Goal: Ask a question

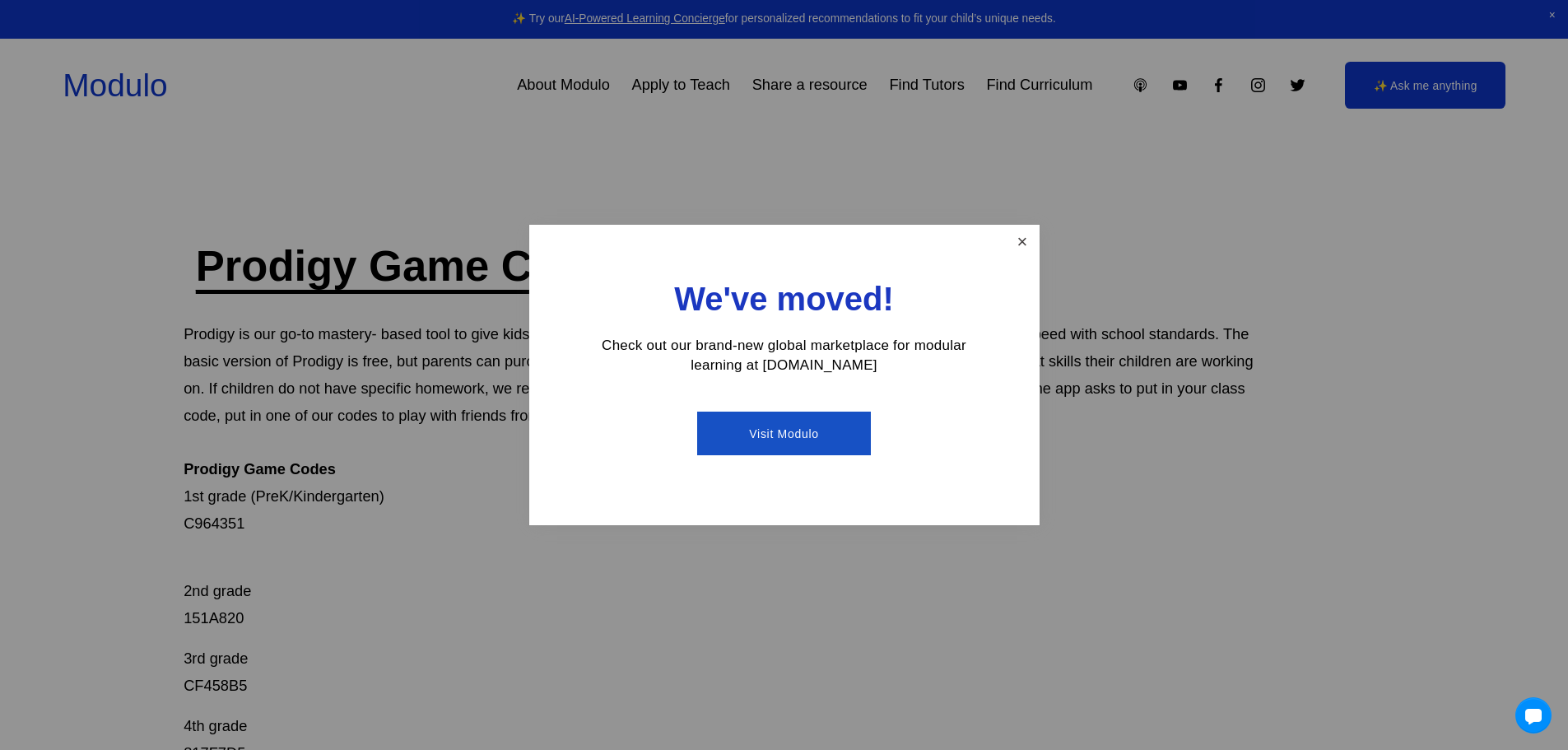
click at [1015, 238] on link "Close" at bounding box center [1021, 241] width 29 height 29
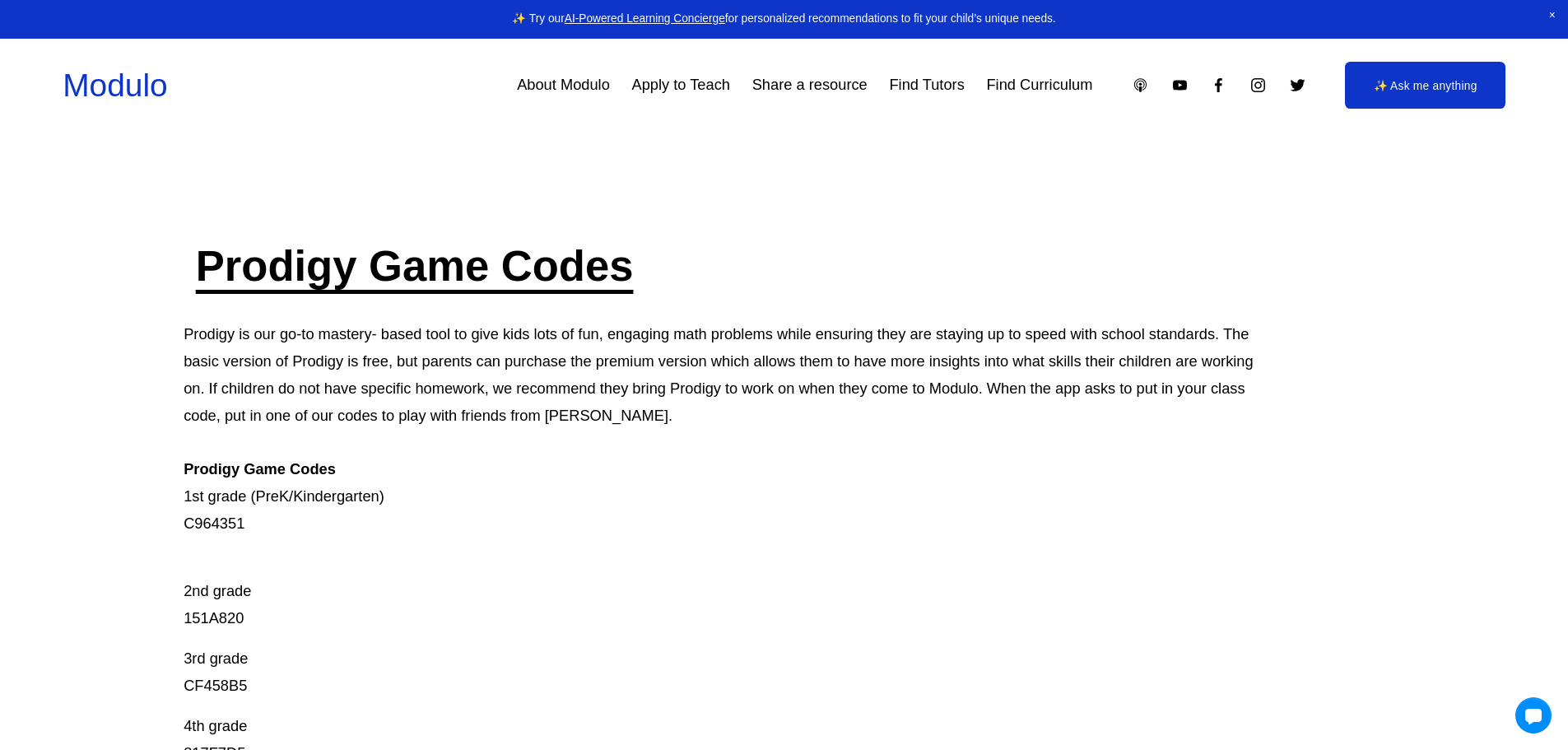
click at [1409, 79] on link "✨ Ask me anything" at bounding box center [1425, 85] width 160 height 47
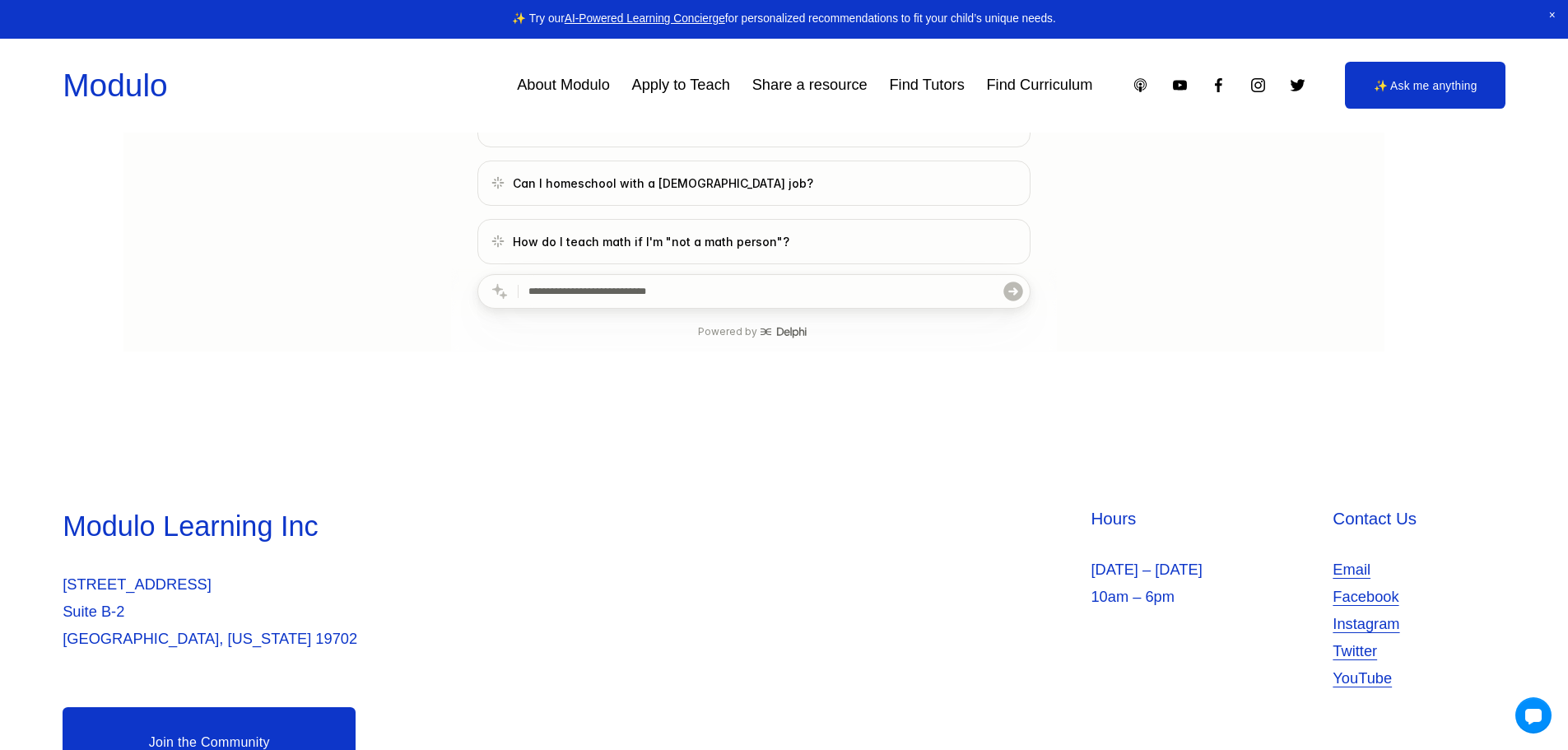
scroll to position [465, 0]
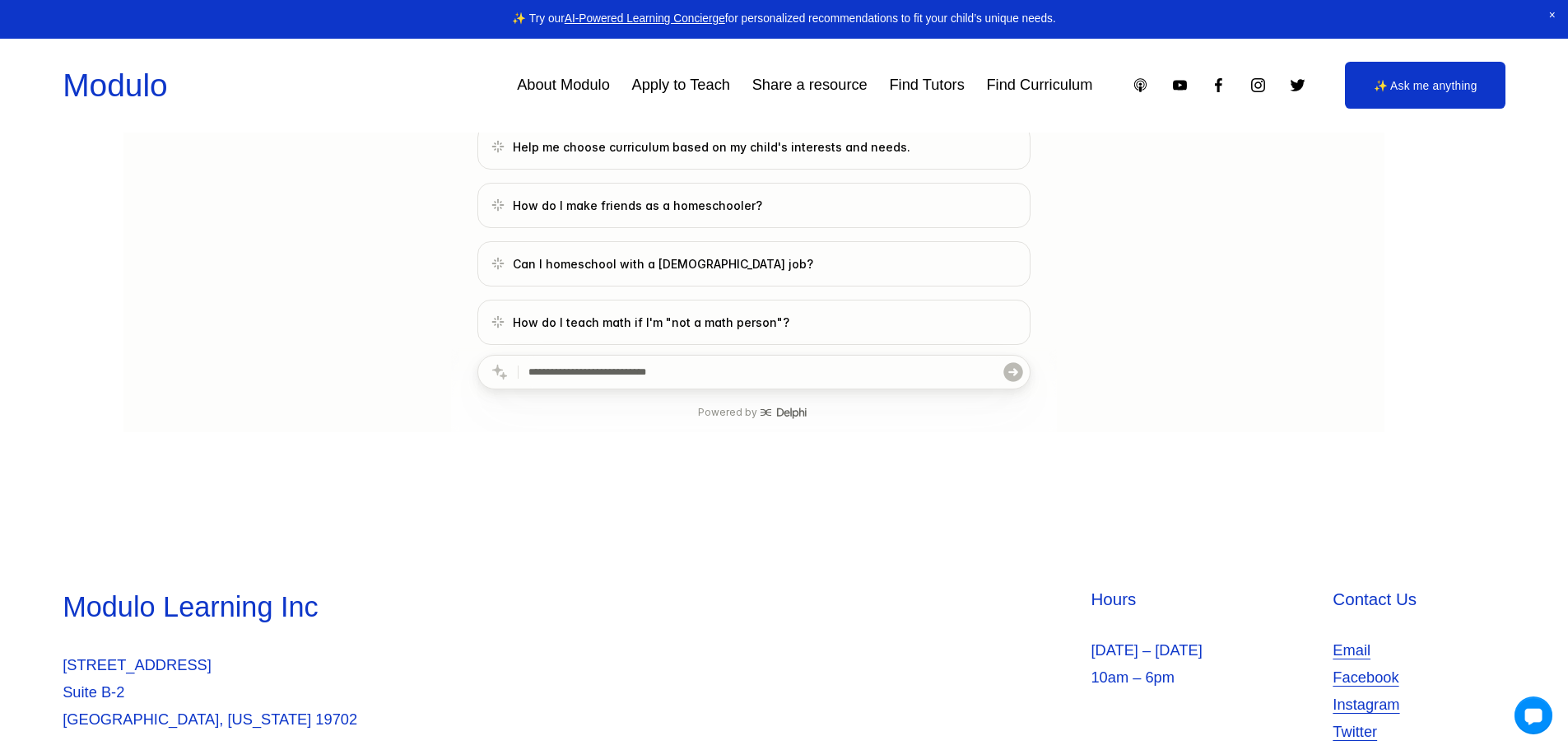
click at [1545, 722] on div at bounding box center [1533, 715] width 38 height 38
